Goal: Information Seeking & Learning: Learn about a topic

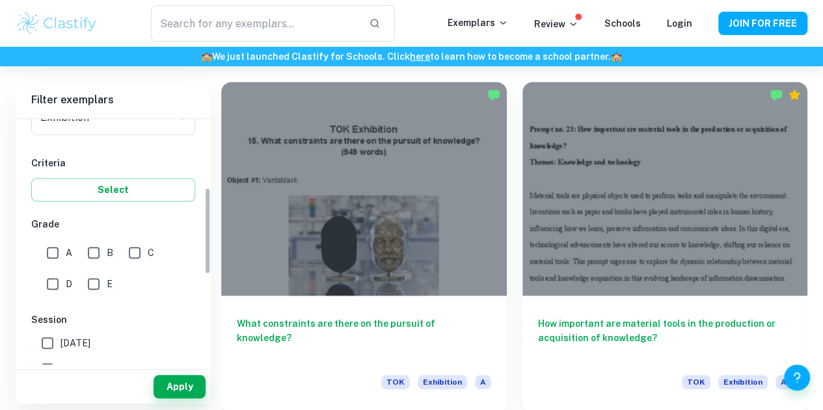
scroll to position [198, 0]
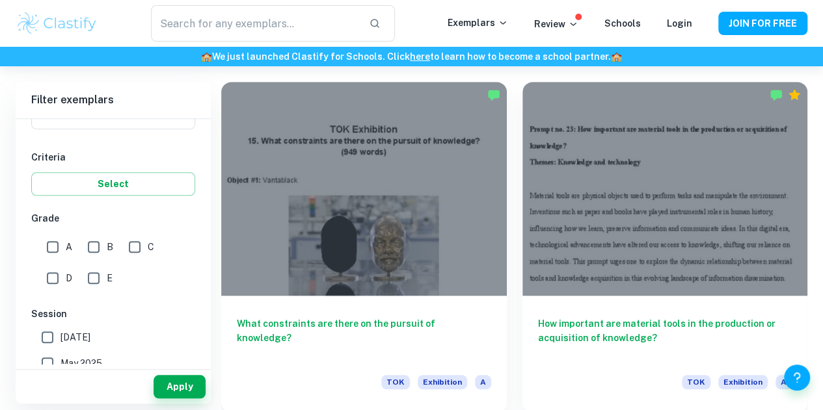
click at [51, 246] on input "A" at bounding box center [53, 247] width 26 height 26
checkbox input "true"
click at [175, 386] on button "Apply" at bounding box center [179, 386] width 52 height 23
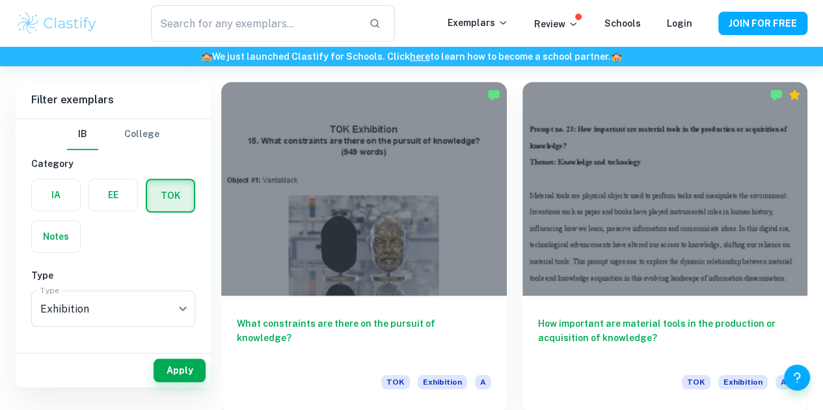
scroll to position [338, 0]
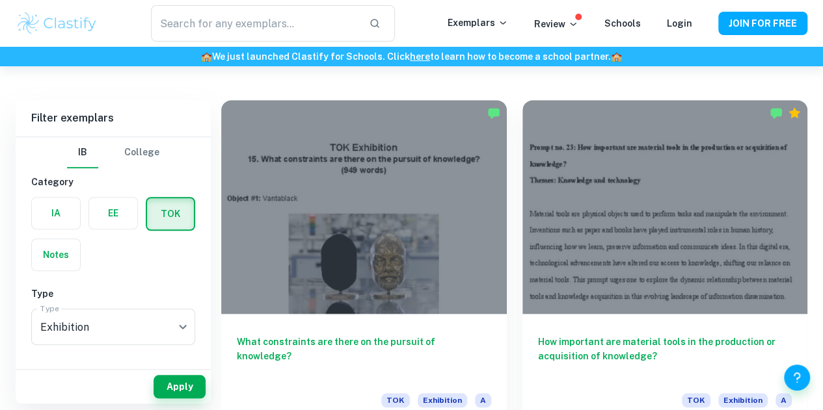
click at [295, 335] on h6 "What constraints are there on the pursuit of knowledge?" at bounding box center [364, 356] width 254 height 43
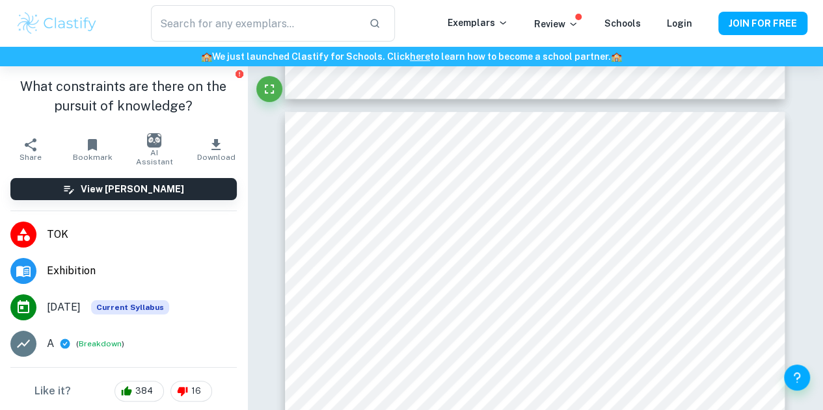
scroll to position [627, 0]
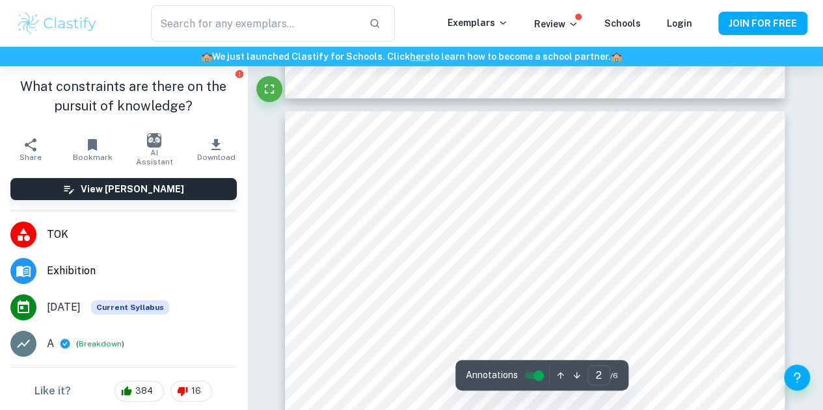
type input "1"
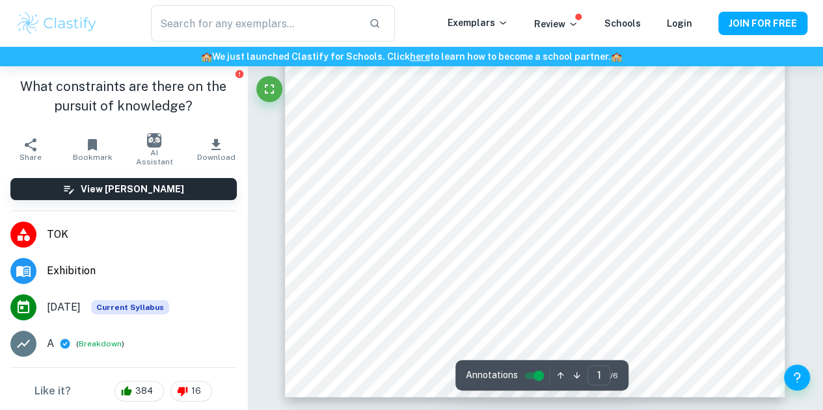
scroll to position [324, 0]
